Goal: Navigation & Orientation: Find specific page/section

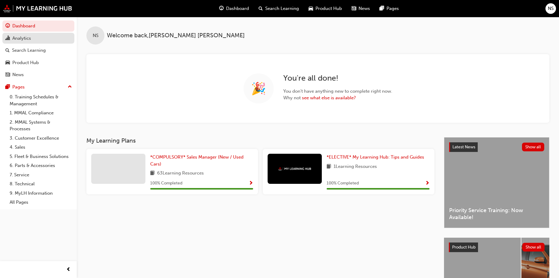
click at [22, 39] on div "Analytics" at bounding box center [21, 38] width 19 height 7
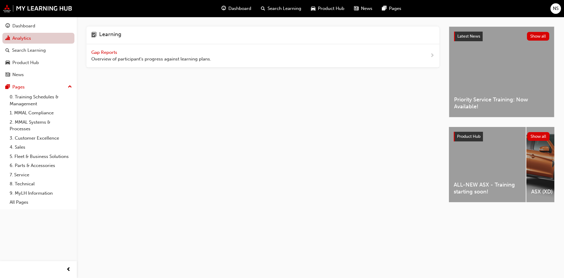
click at [17, 38] on link "Analytics" at bounding box center [38, 38] width 72 height 11
click at [22, 27] on div "Dashboard" at bounding box center [23, 26] width 23 height 7
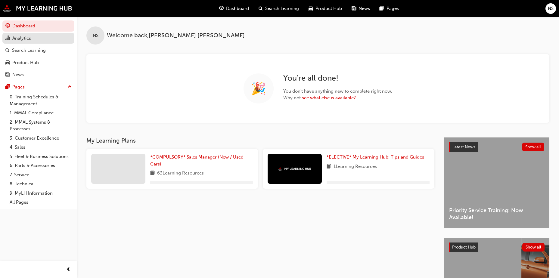
click at [18, 38] on div "Analytics" at bounding box center [21, 38] width 19 height 7
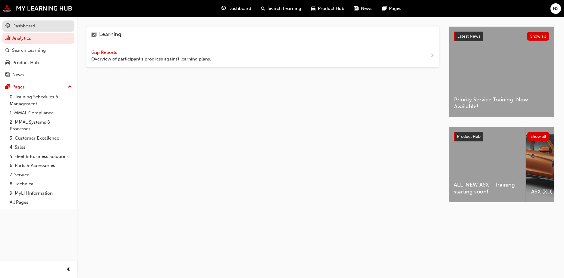
click at [28, 26] on div "Dashboard" at bounding box center [23, 26] width 23 height 7
